Goal: Find specific page/section: Find specific page/section

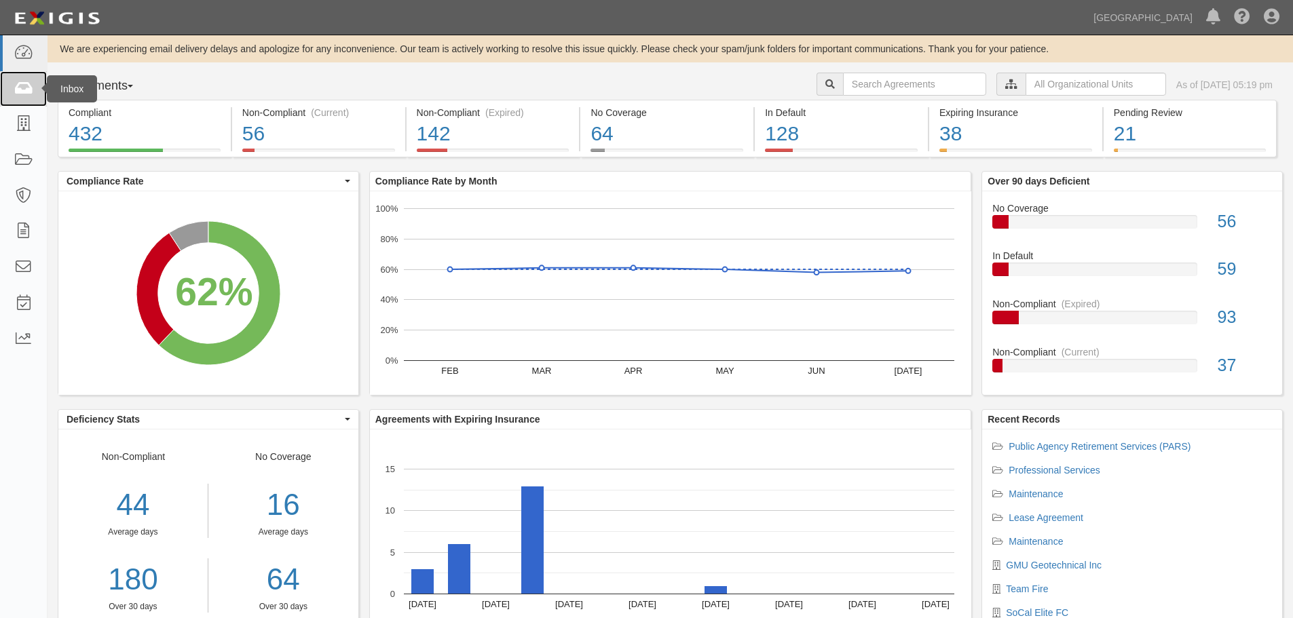
click at [25, 85] on icon at bounding box center [23, 89] width 19 height 16
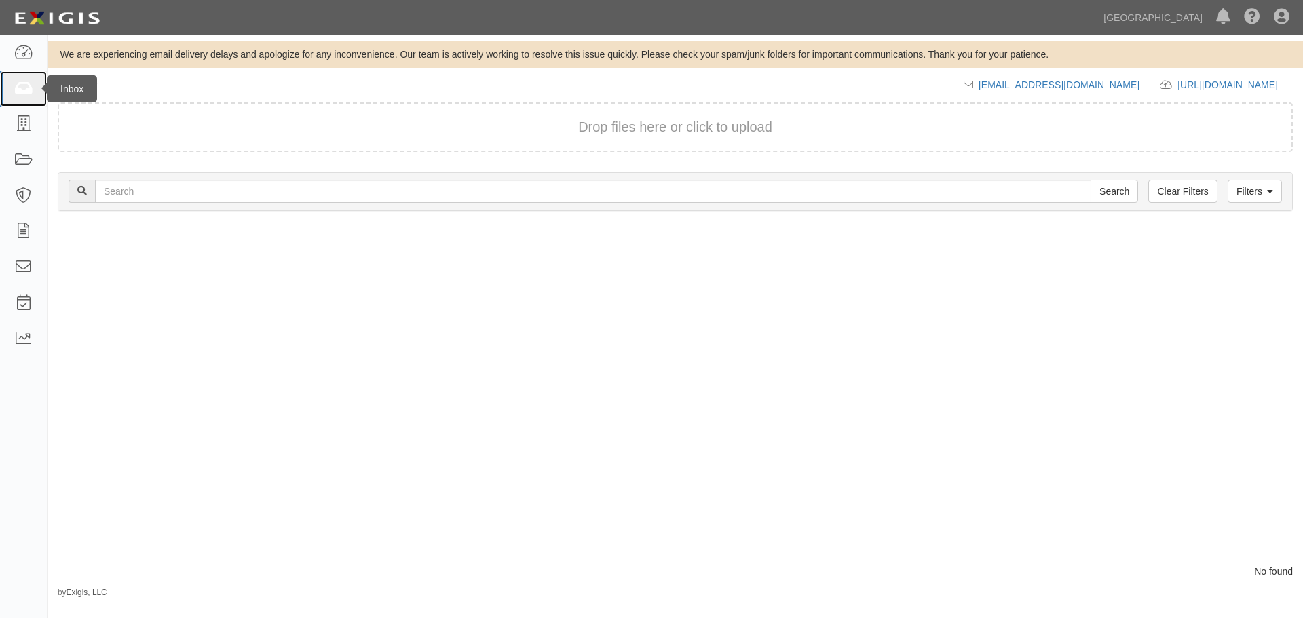
click at [11, 84] on link at bounding box center [23, 89] width 47 height 36
click at [47, 15] on img at bounding box center [57, 18] width 94 height 24
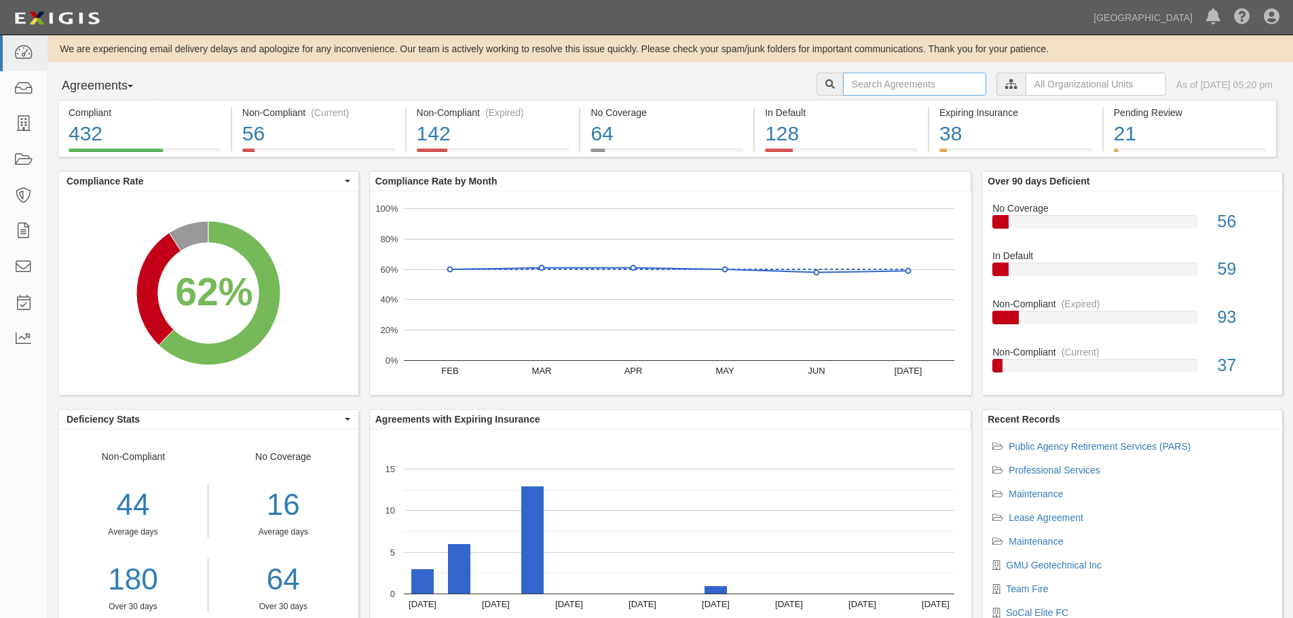
click at [843, 93] on input "text" at bounding box center [914, 84] width 143 height 23
type input "a2023-015"
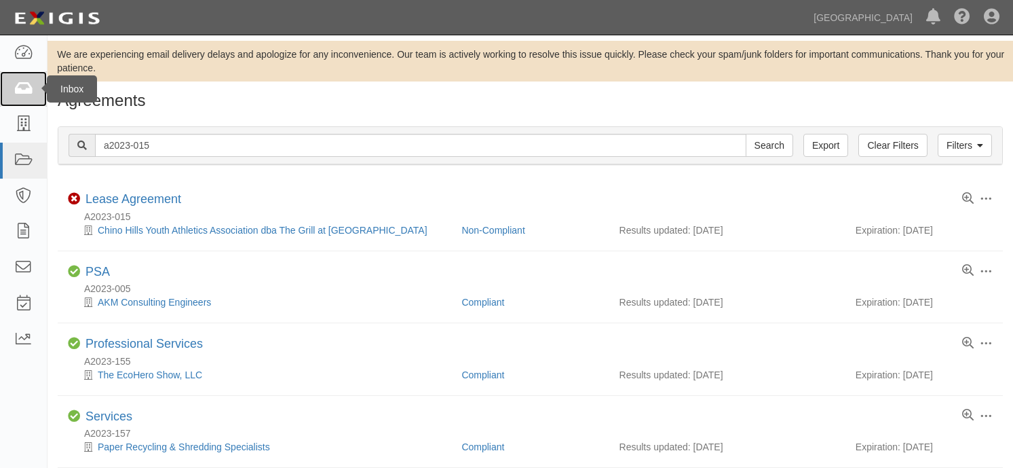
click at [29, 75] on link at bounding box center [23, 89] width 47 height 36
